Goal: Information Seeking & Learning: Learn about a topic

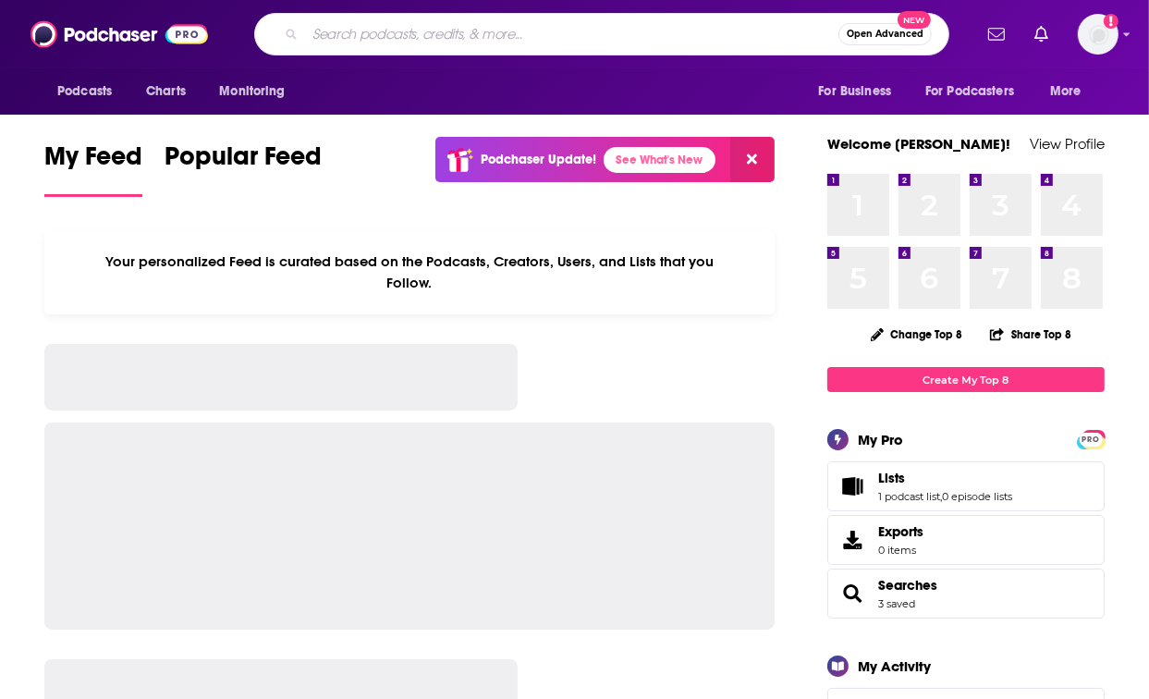
click at [653, 22] on input "Search podcasts, credits, & more..." at bounding box center [571, 34] width 533 height 30
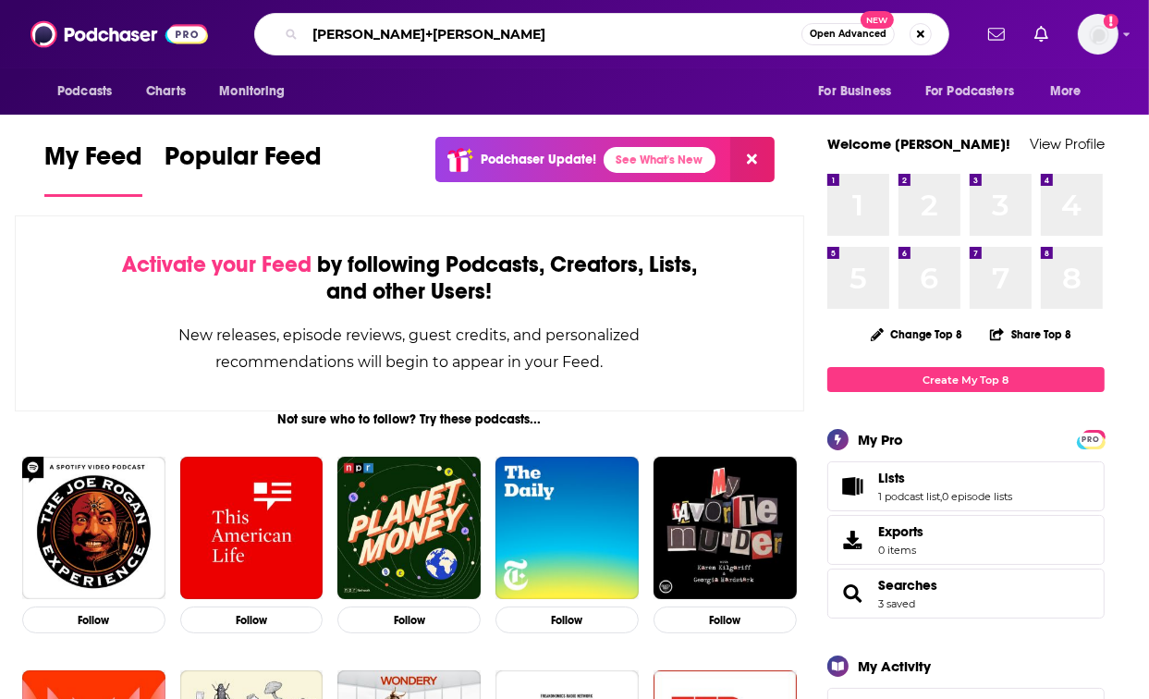
type input "[PERSON_NAME]+[PERSON_NAME]"
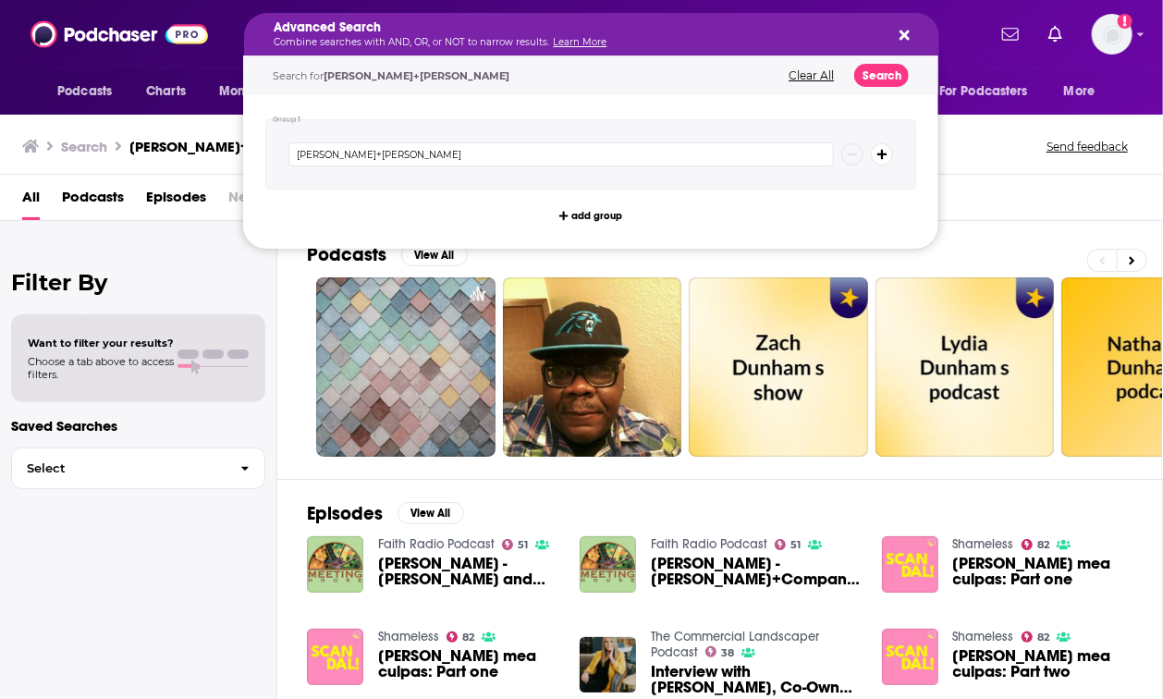
click at [993, 201] on div "All Podcasts Episodes Networks Credits Lists" at bounding box center [585, 201] width 1126 height 38
click at [975, 171] on div "Search [PERSON_NAME]+[PERSON_NAME] Send feedback" at bounding box center [581, 143] width 1163 height 64
click at [899, 32] on icon "Search podcasts, credits, & more..." at bounding box center [904, 35] width 10 height 15
click at [449, 73] on div "Search for [PERSON_NAME]+[PERSON_NAME]" at bounding box center [520, 75] width 495 height 11
click at [808, 71] on button "Clear All" at bounding box center [811, 75] width 56 height 13
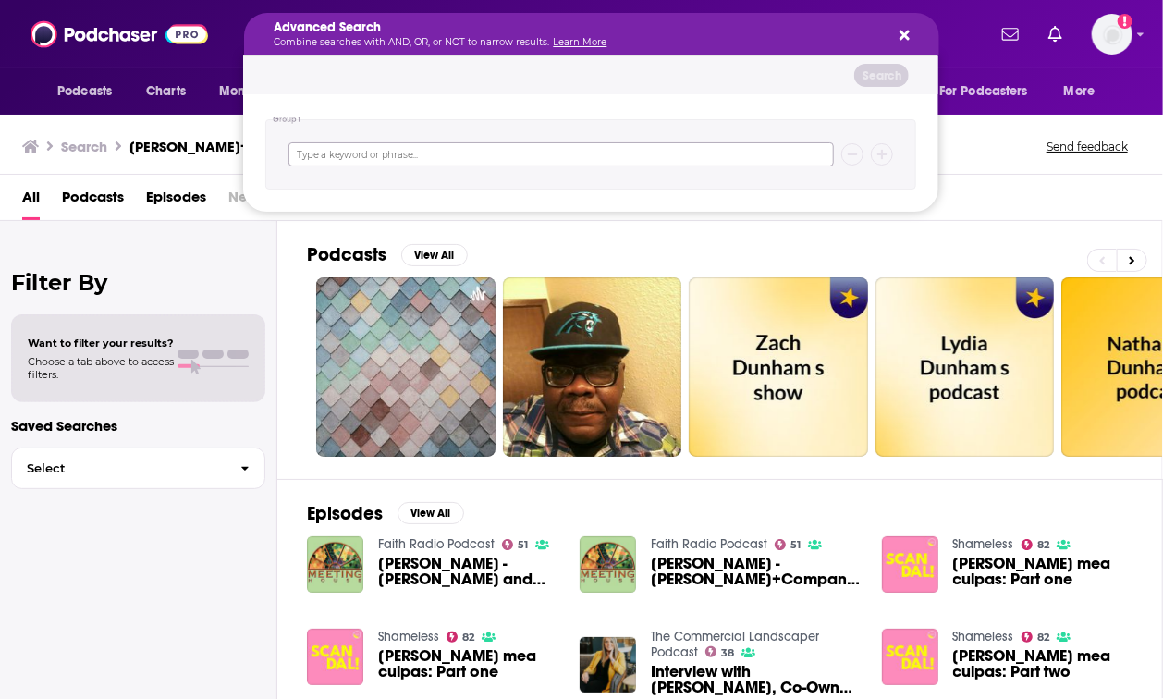
click at [412, 154] on input "Search podcasts, credits, & more..." at bounding box center [560, 154] width 545 height 24
click at [888, 29] on div "Advanced Search Combine searches with AND, OR, or NOT to narrow results. Learn …" at bounding box center [591, 34] width 695 height 43
click at [902, 33] on icon "Search podcasts, credits, & more..." at bounding box center [904, 35] width 10 height 10
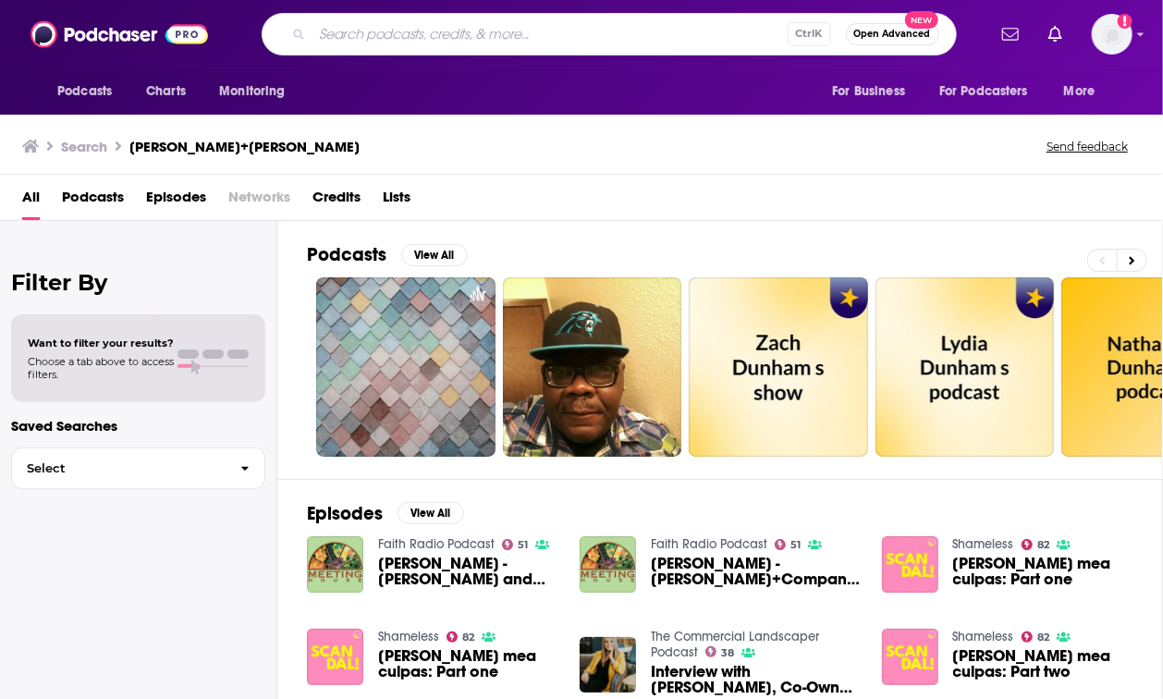
click at [432, 41] on input "Search podcasts, credits, & more..." at bounding box center [549, 34] width 475 height 30
type input "[PERSON_NAME]+company"
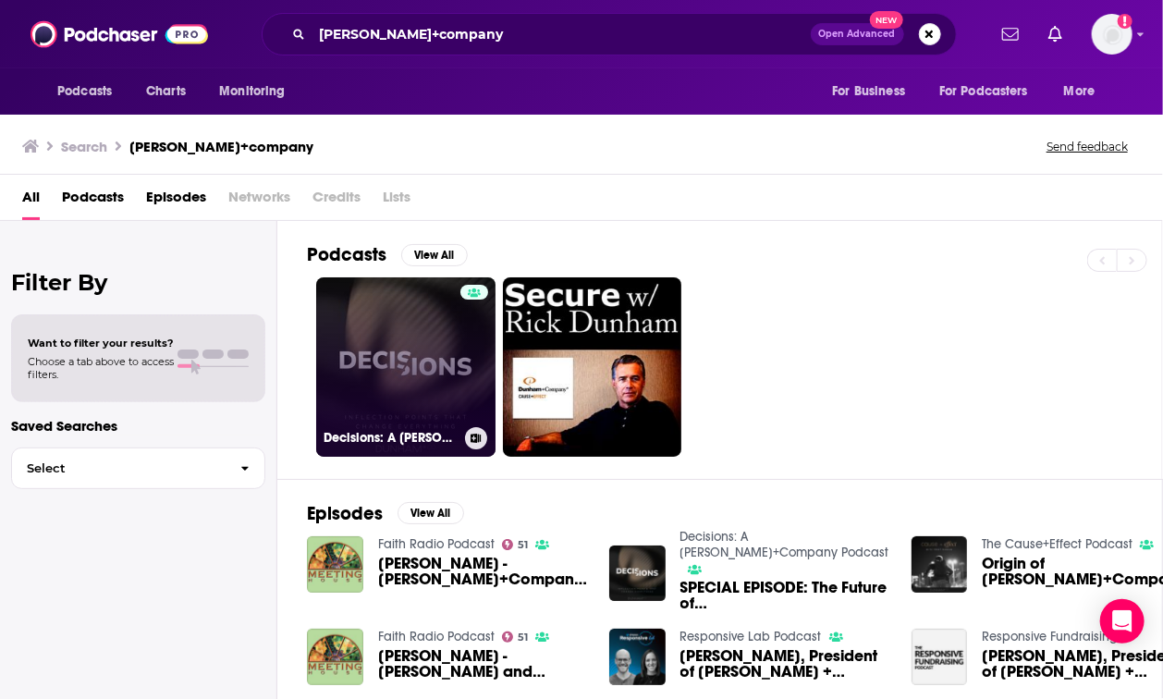
click at [444, 305] on link "Decisions: A [PERSON_NAME]+Company Podcast" at bounding box center [405, 366] width 179 height 179
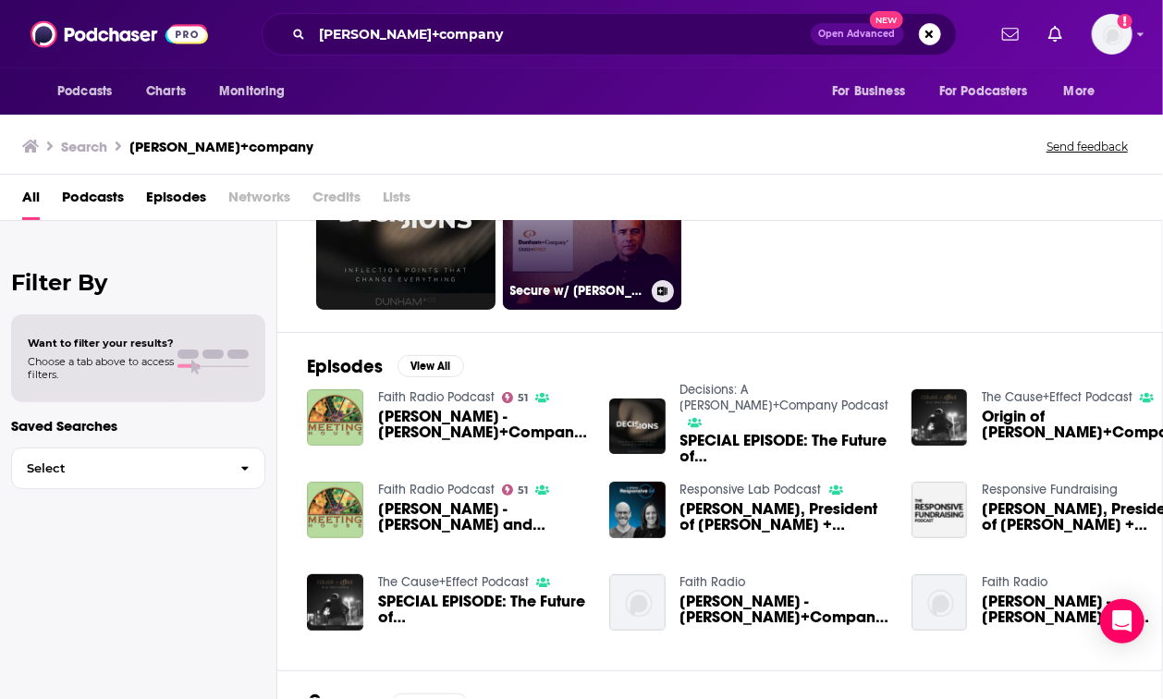
scroll to position [155, 0]
